Goal: Find specific page/section: Find specific page/section

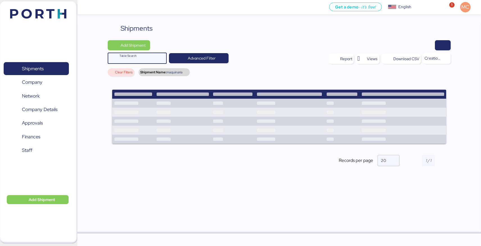
click at [133, 58] on input "Table Search" at bounding box center [141, 58] width 44 height 11
type input "maquinaria"
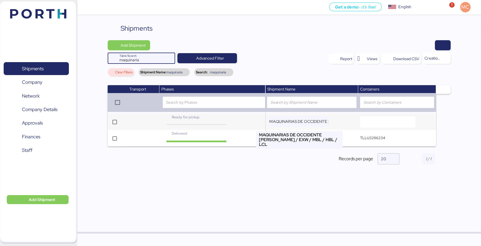
click at [304, 120] on input "MAQUINARIAS DE OCCIDENTE [PERSON_NAME] / EXW / MBL / HBL / LCL" at bounding box center [298, 121] width 59 height 11
click at [297, 125] on input "MAQUINARIAS DE OCCIDENTE [PERSON_NAME] / EXW / MBL / HBL / LCL" at bounding box center [298, 121] width 59 height 11
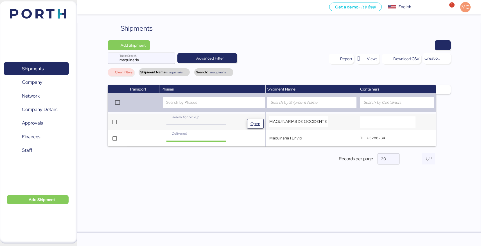
click at [256, 123] on span "Open" at bounding box center [255, 123] width 10 height 7
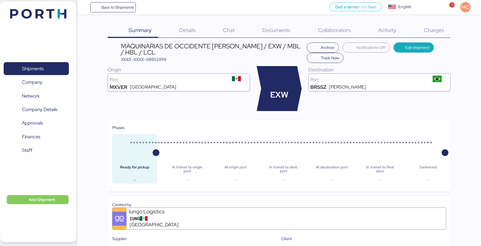
click at [437, 28] on span "Charges" at bounding box center [434, 29] width 20 height 7
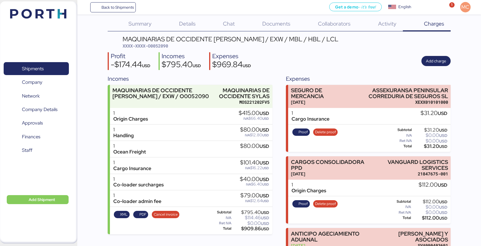
scroll to position [1, 0]
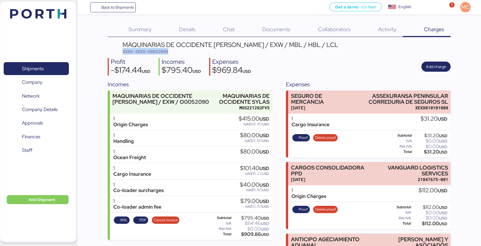
drag, startPoint x: 172, startPoint y: 50, endPoint x: 116, endPoint y: 53, distance: 56.9
click at [116, 53] on header "MAQUINARIAS DE OCCIDENTE [PERSON_NAME] / EXW / MBL / HBL / LCL XXXX-XXXX-O00520…" at bounding box center [279, 48] width 343 height 13
click at [177, 47] on div "MAQUINARIAS DE OCCIDENTE [PERSON_NAME] / EXW / MBL / HBL / LCL" at bounding box center [231, 45] width 216 height 6
drag, startPoint x: 172, startPoint y: 51, endPoint x: 150, endPoint y: 51, distance: 21.6
click at [150, 51] on div "MAQUINARIAS DE OCCIDENTE [PERSON_NAME] / EXW / MBL / HBL / LCL XXXX-XXXX-O00520…" at bounding box center [231, 48] width 216 height 13
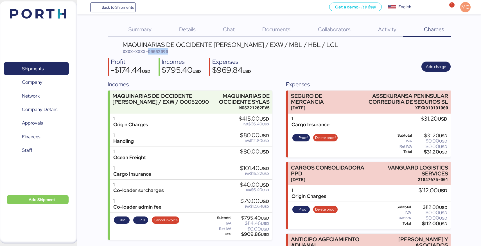
copy span "O0052090"
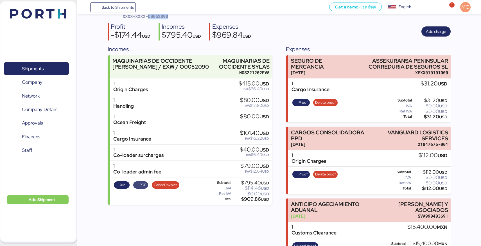
scroll to position [44, 0]
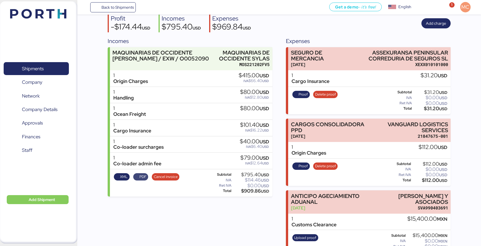
click at [140, 179] on span "PDF" at bounding box center [142, 177] width 7 height 6
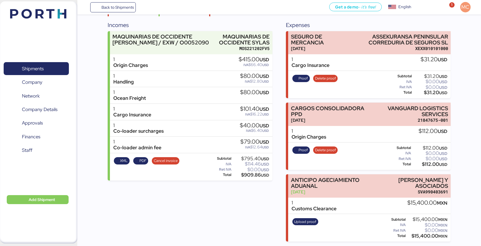
scroll to position [0, 0]
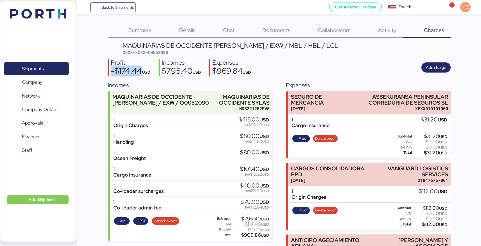
drag, startPoint x: 143, startPoint y: 71, endPoint x: 111, endPoint y: 71, distance: 31.8
click at [111, 71] on div "-$174.44 USD" at bounding box center [131, 72] width 40 height 10
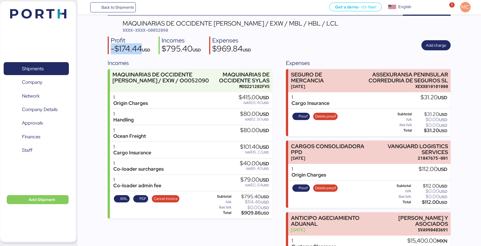
scroll to position [22, 0]
